Goal: Task Accomplishment & Management: Use online tool/utility

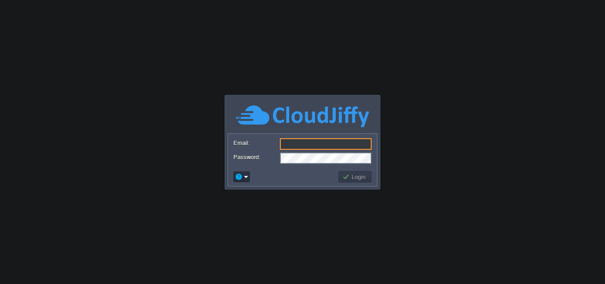
click at [306, 140] on input "Email:" at bounding box center [326, 144] width 92 height 12
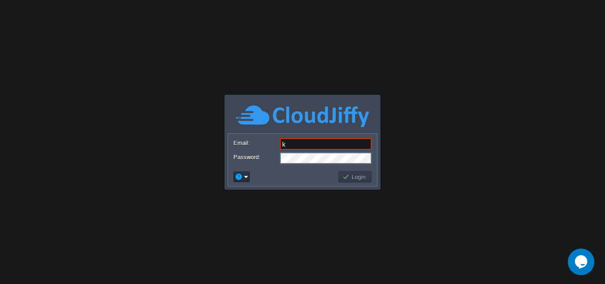
type input "[DOMAIN_NAME][EMAIL_ADDRESS][DOMAIN_NAME]"
click at [344, 173] on button "Login" at bounding box center [355, 177] width 26 height 8
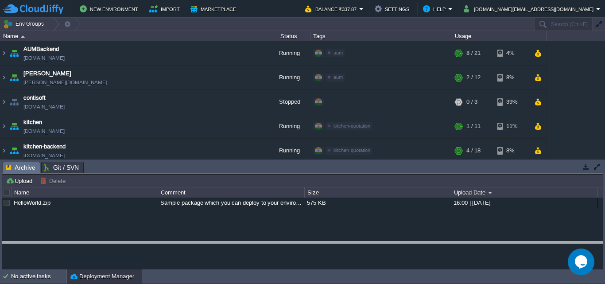
drag, startPoint x: 259, startPoint y: 163, endPoint x: 255, endPoint y: 243, distance: 79.8
click at [255, 243] on body "New Environment Import Marketplace Bonus ₹0.00 Upgrade Account Balance ₹337.87 …" at bounding box center [302, 142] width 605 height 284
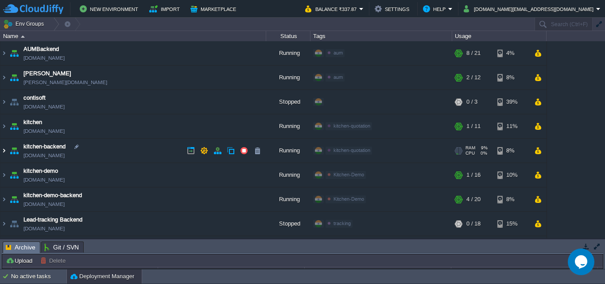
click at [5, 151] on img at bounding box center [3, 151] width 7 height 24
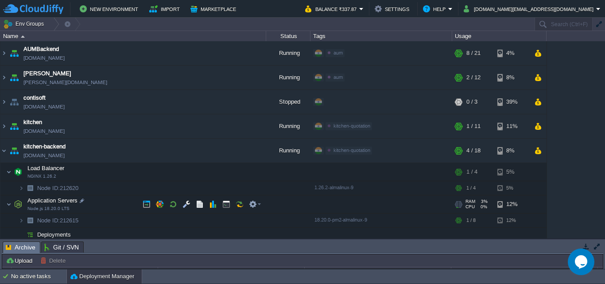
scroll to position [89, 0]
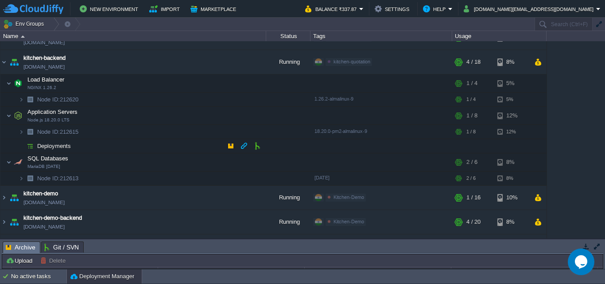
click at [66, 146] on span "Deployments" at bounding box center [54, 146] width 36 height 8
click at [230, 145] on button "button" at bounding box center [231, 146] width 8 height 8
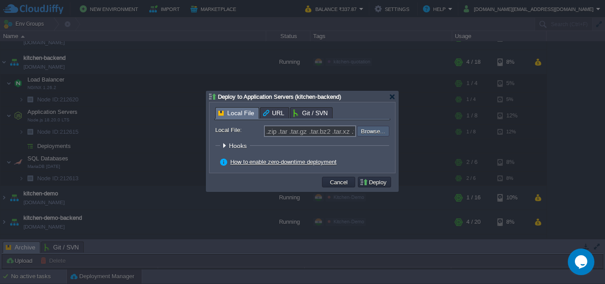
click at [374, 132] on input "file" at bounding box center [333, 131] width 112 height 11
type input "C:\fakepath\[DATE].zip"
type input "[DATE].zip"
click at [368, 184] on button "Deploy" at bounding box center [374, 182] width 30 height 8
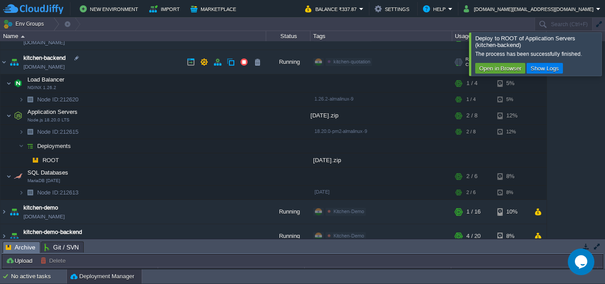
click at [54, 69] on link "[DOMAIN_NAME]" at bounding box center [43, 66] width 41 height 9
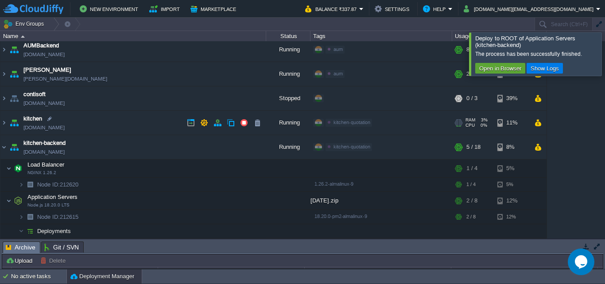
scroll to position [0, 0]
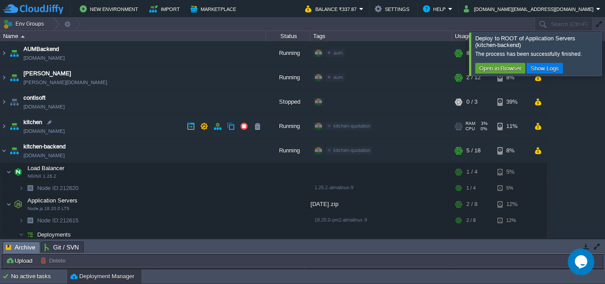
click at [50, 133] on link "[DOMAIN_NAME]" at bounding box center [43, 131] width 41 height 9
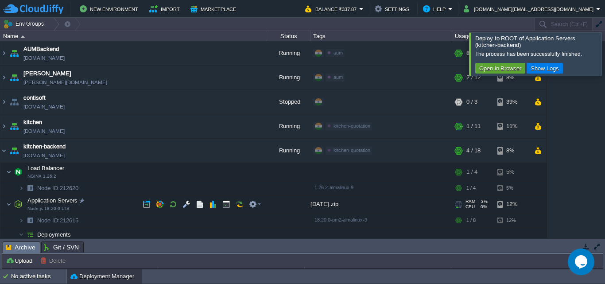
click at [530, 205] on div "RAM 3% CPU 0% 1 / 8 12%" at bounding box center [499, 204] width 94 height 18
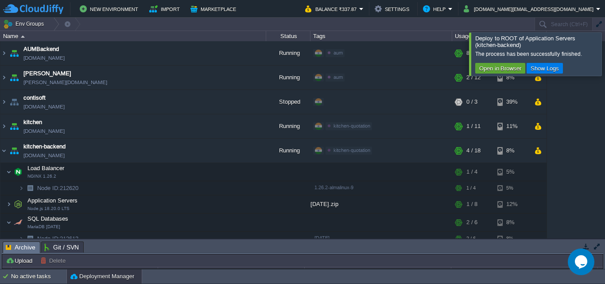
click at [1, 151] on img at bounding box center [3, 151] width 7 height 24
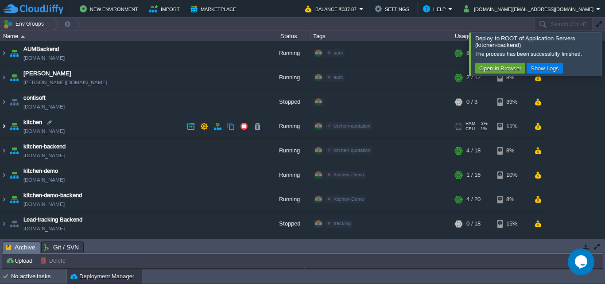
click at [3, 125] on img at bounding box center [3, 126] width 7 height 24
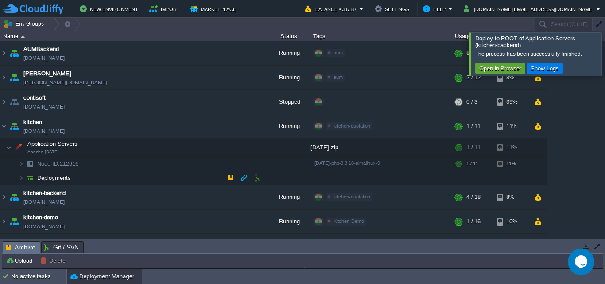
click at [61, 179] on span "Deployments" at bounding box center [54, 178] width 36 height 8
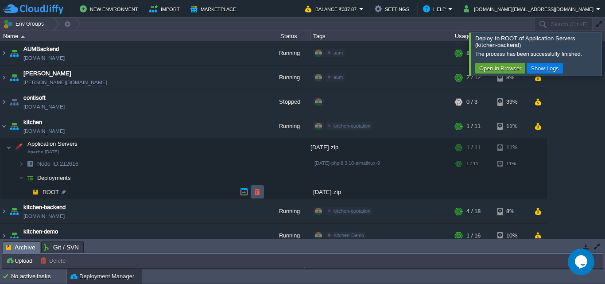
click at [258, 193] on button "button" at bounding box center [257, 192] width 8 height 8
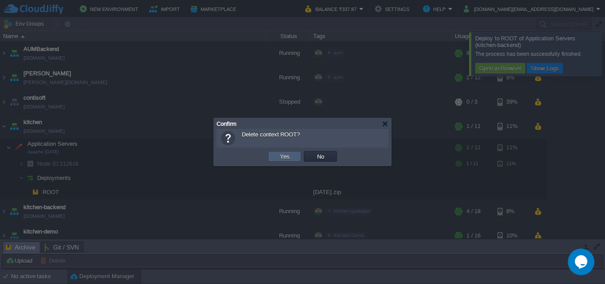
click at [285, 158] on button "Yes" at bounding box center [284, 156] width 15 height 8
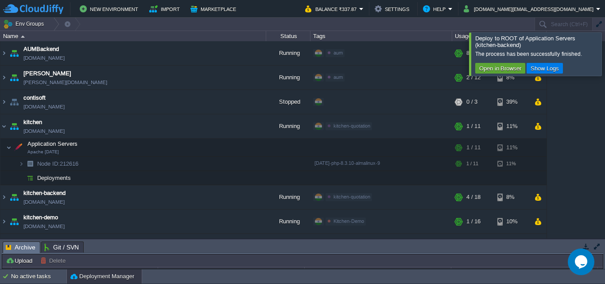
click at [604, 58] on div at bounding box center [615, 53] width 0 height 43
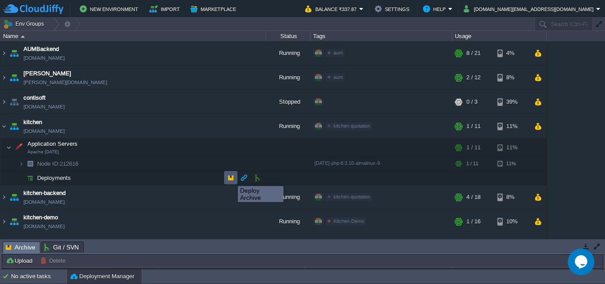
click at [231, 178] on button "button" at bounding box center [231, 178] width 8 height 8
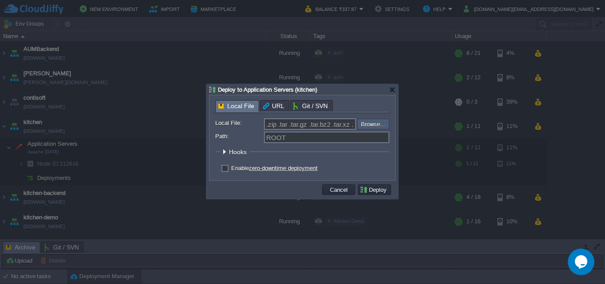
click at [379, 121] on input "file" at bounding box center [333, 124] width 112 height 11
type input "C:\fakepath\[DATE].zip"
type input "[DATE].zip"
click at [375, 192] on button "Deploy" at bounding box center [374, 189] width 30 height 8
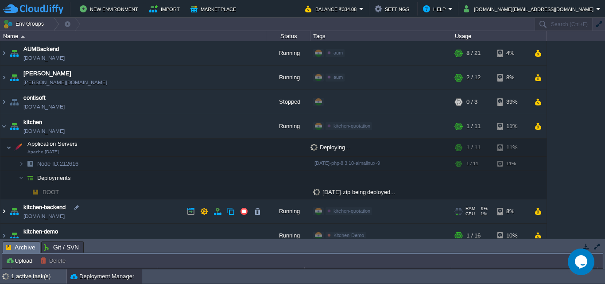
click at [3, 208] on img at bounding box center [3, 211] width 7 height 24
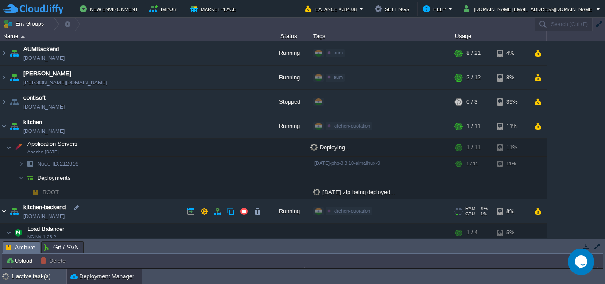
scroll to position [89, 0]
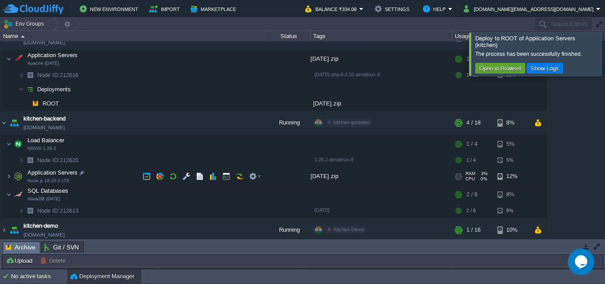
click at [54, 177] on td "Application Servers Node.js 18.20.0 LTS" at bounding box center [133, 176] width 266 height 18
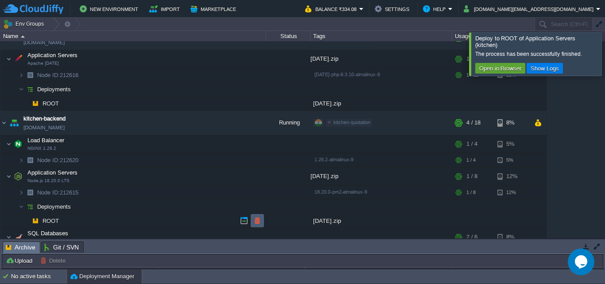
click at [255, 219] on button "button" at bounding box center [257, 220] width 8 height 8
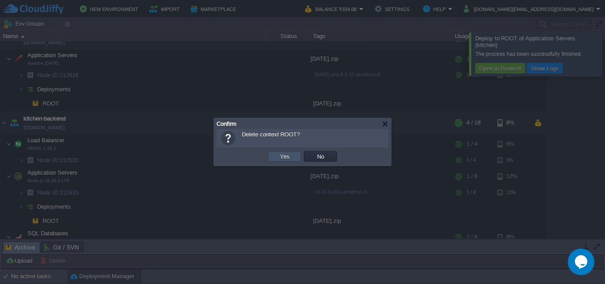
click at [278, 153] on button "Yes" at bounding box center [284, 156] width 15 height 8
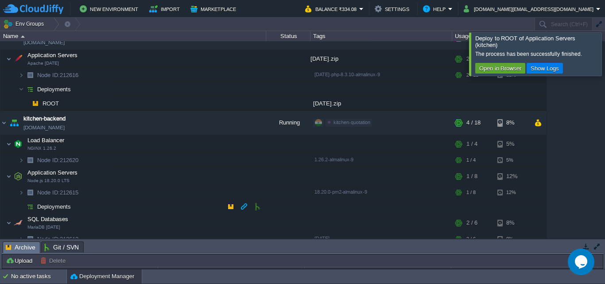
click at [77, 208] on td "Deployments" at bounding box center [133, 207] width 266 height 14
click at [234, 206] on button "button" at bounding box center [231, 206] width 8 height 8
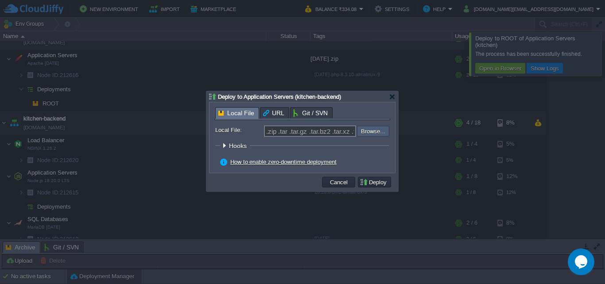
click at [366, 135] on input "file" at bounding box center [333, 131] width 112 height 11
type input "C:\fakepath\[DATE].zip"
type input "[DATE].zip"
click at [379, 180] on button "Deploy" at bounding box center [374, 182] width 30 height 8
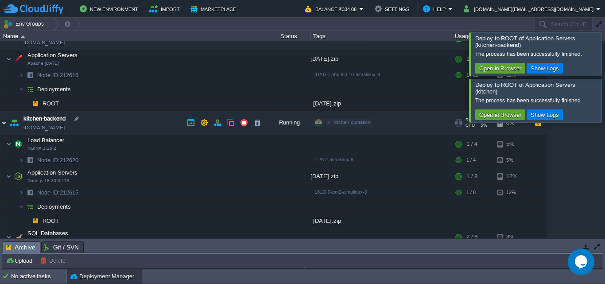
click at [5, 120] on img at bounding box center [3, 123] width 7 height 24
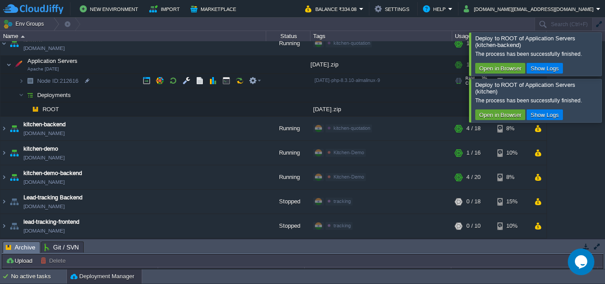
scroll to position [0, 0]
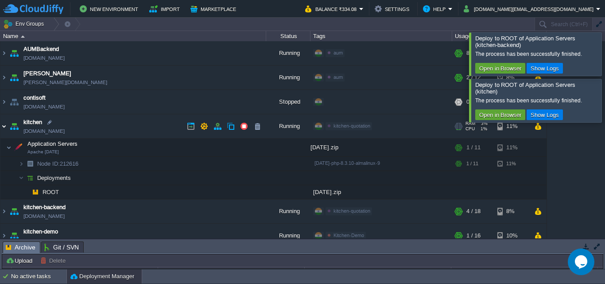
click at [3, 130] on img at bounding box center [3, 126] width 7 height 24
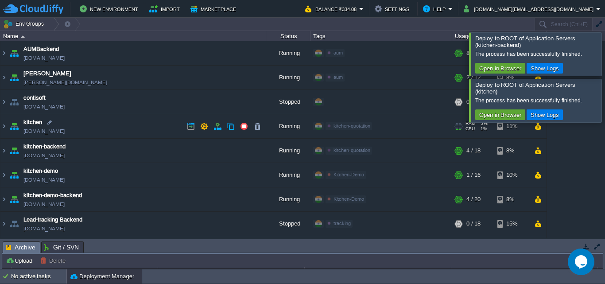
click at [32, 129] on link "[DOMAIN_NAME]" at bounding box center [43, 131] width 41 height 9
